Goal: Check status: Check status

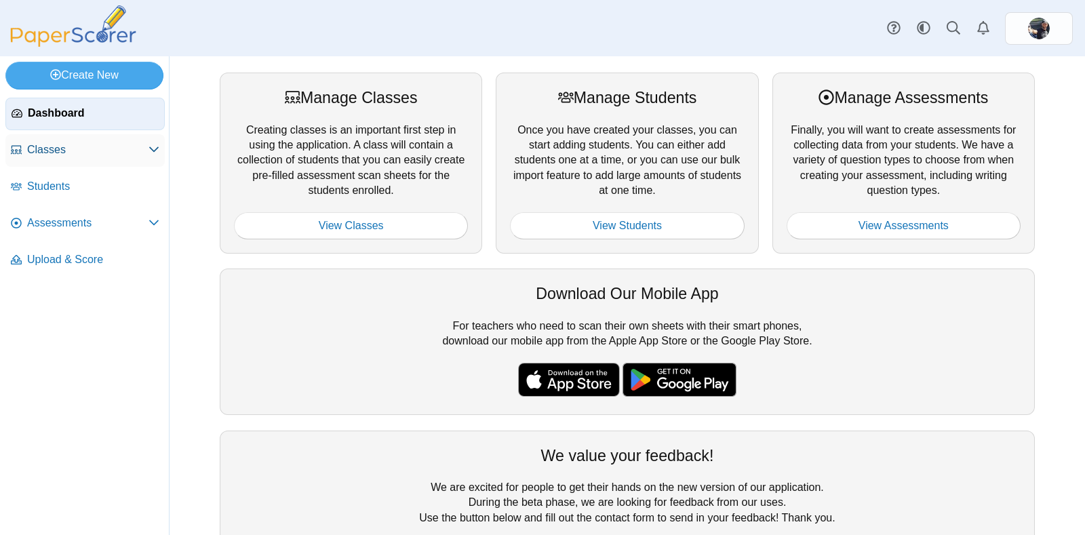
click at [64, 140] on link "Classes" at bounding box center [84, 150] width 159 height 33
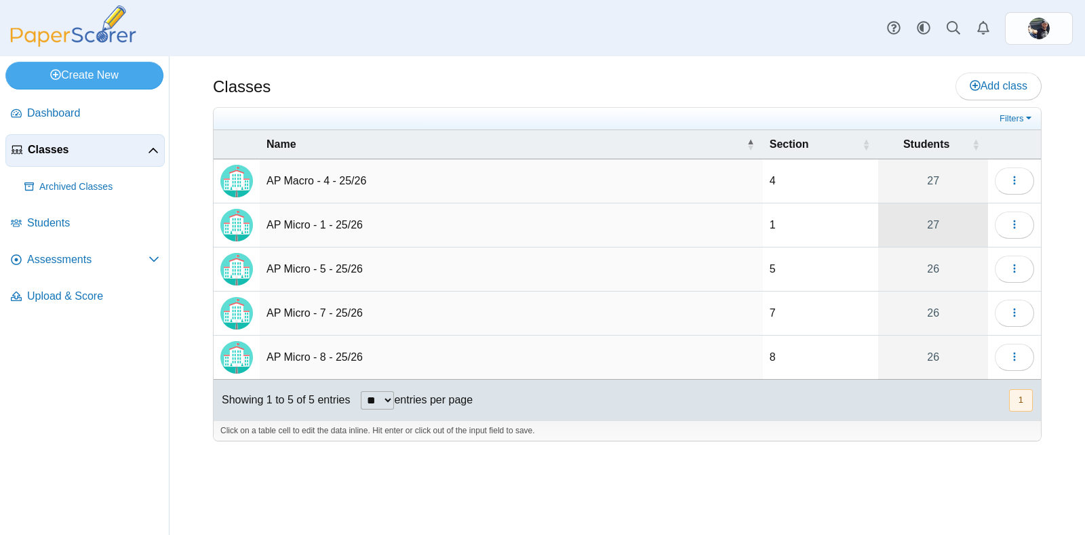
click at [902, 231] on link "27" at bounding box center [933, 224] width 110 height 43
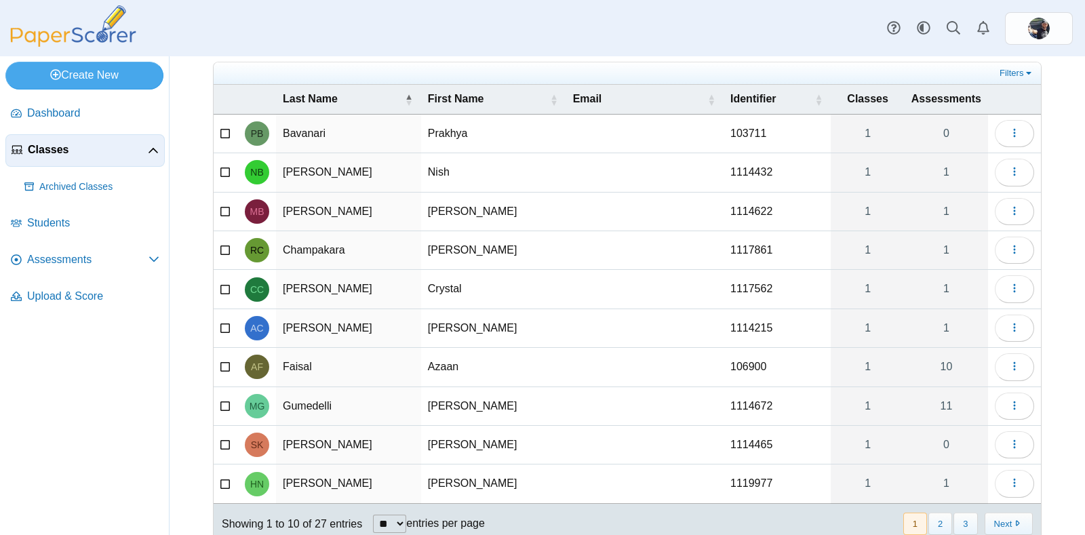
scroll to position [115, 0]
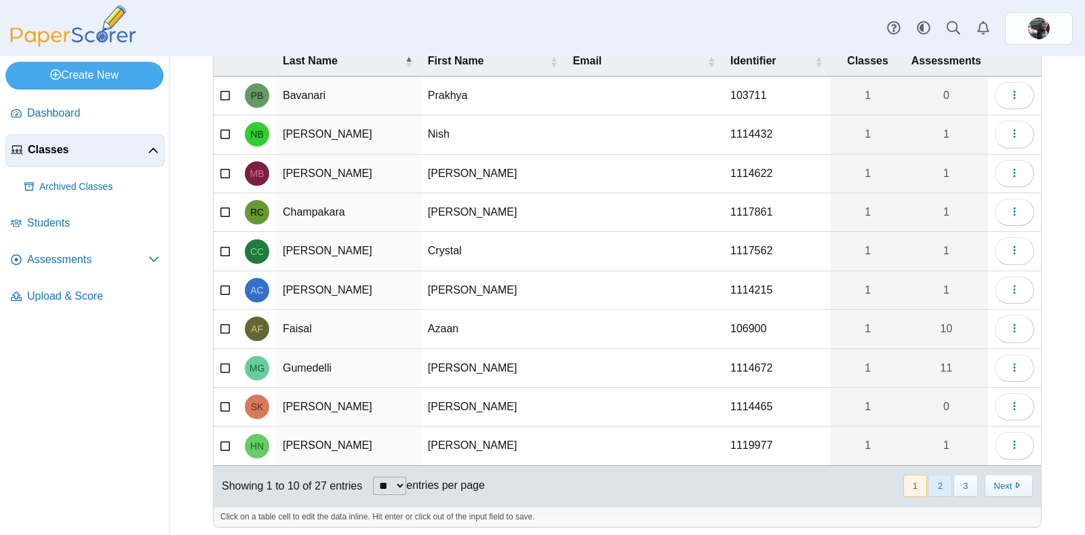
click at [928, 486] on button "2" at bounding box center [940, 486] width 24 height 22
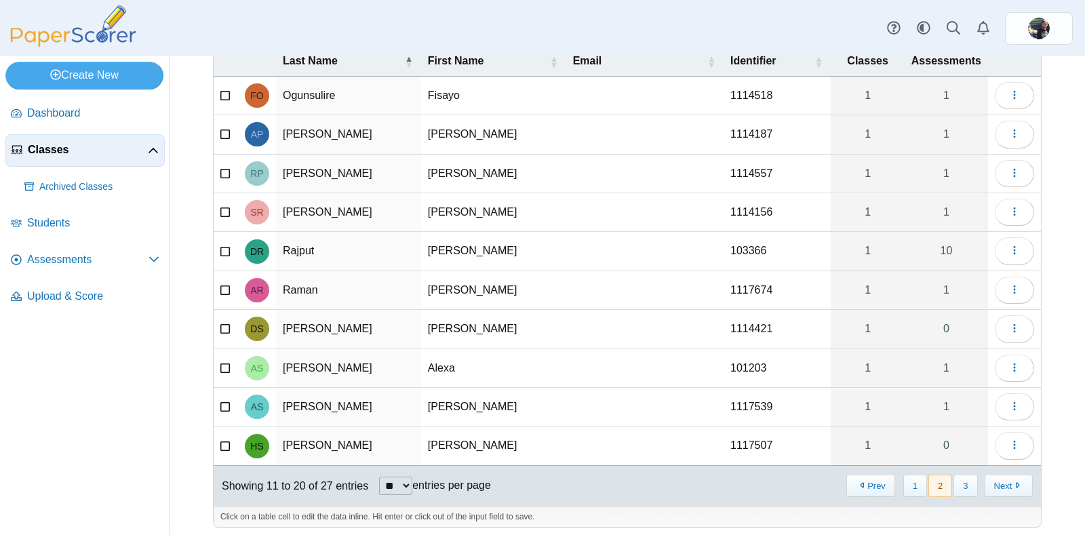
click at [938, 102] on link "1" at bounding box center [946, 96] width 83 height 38
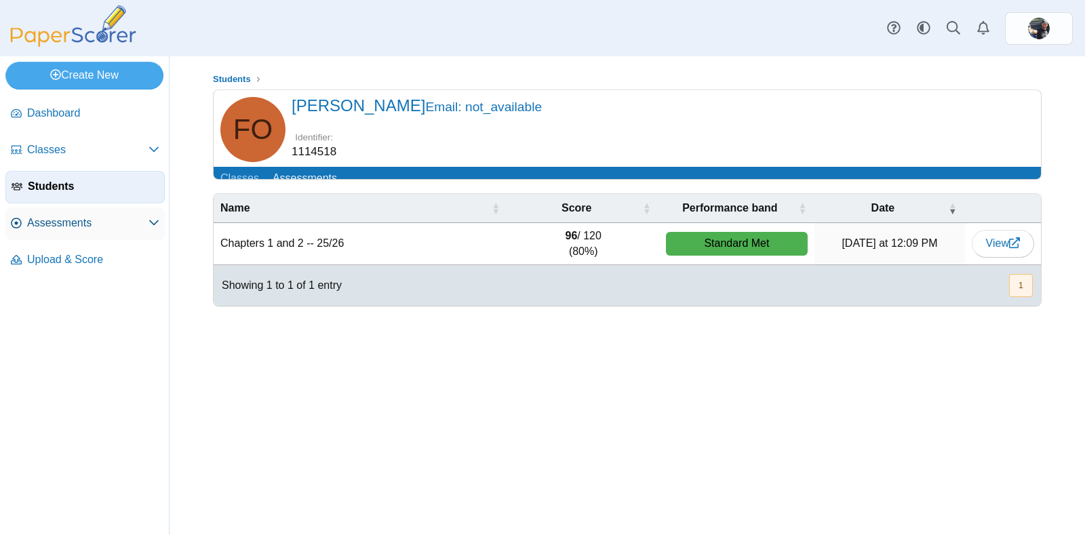
click at [97, 226] on span "Assessments" at bounding box center [87, 223] width 121 height 15
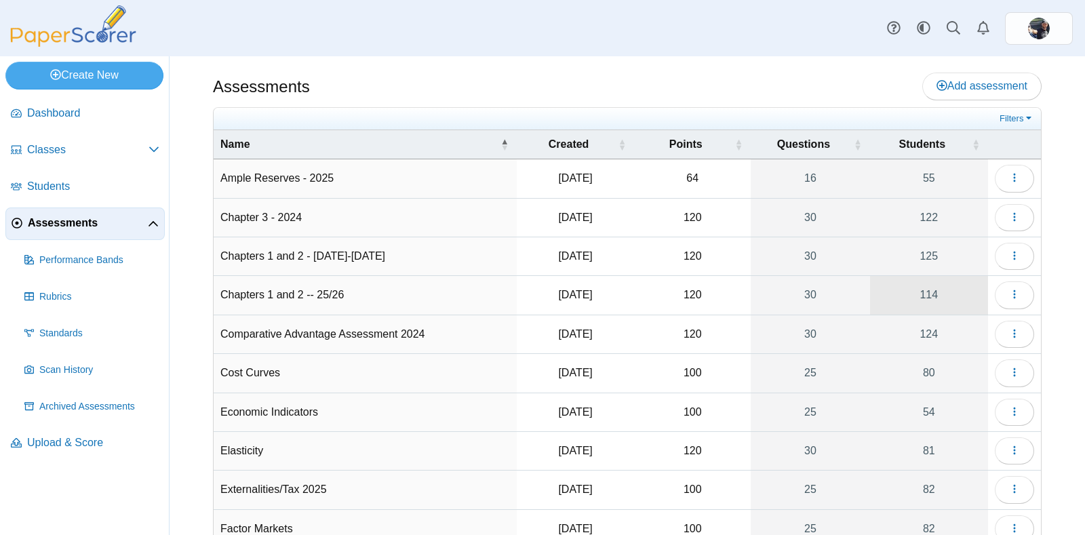
click at [905, 293] on link "114" at bounding box center [929, 295] width 118 height 38
